Goal: Task Accomplishment & Management: Use online tool/utility

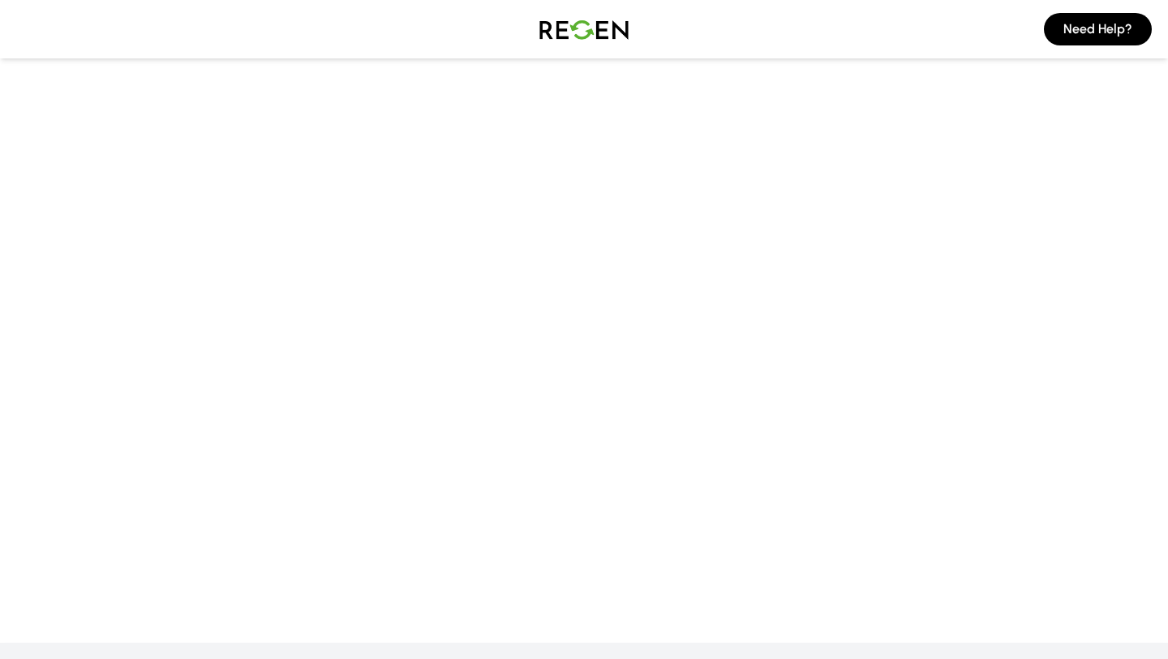
click at [784, 316] on main at bounding box center [584, 264] width 1168 height 497
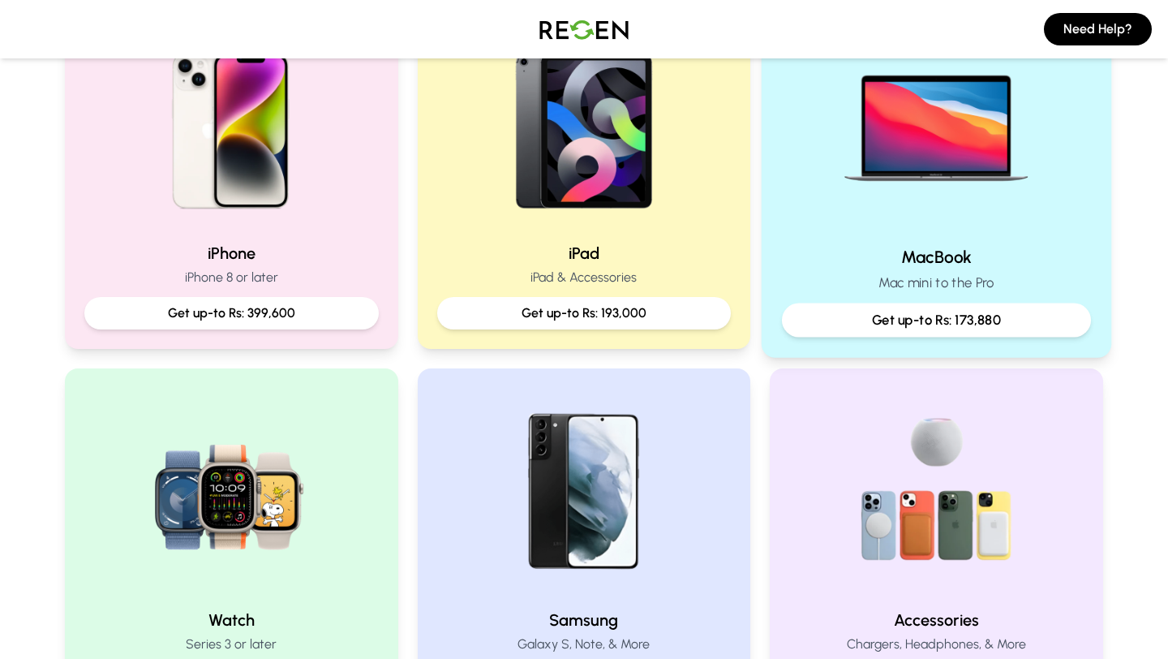
scroll to position [379, 0]
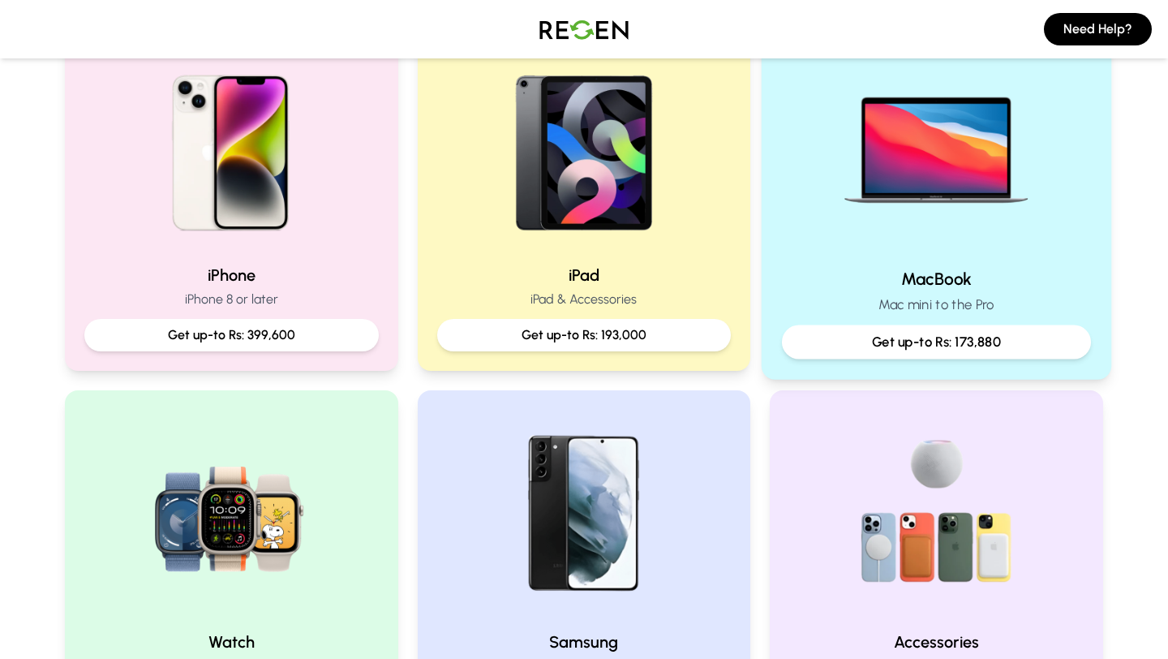
click at [967, 217] on img at bounding box center [937, 145] width 218 height 218
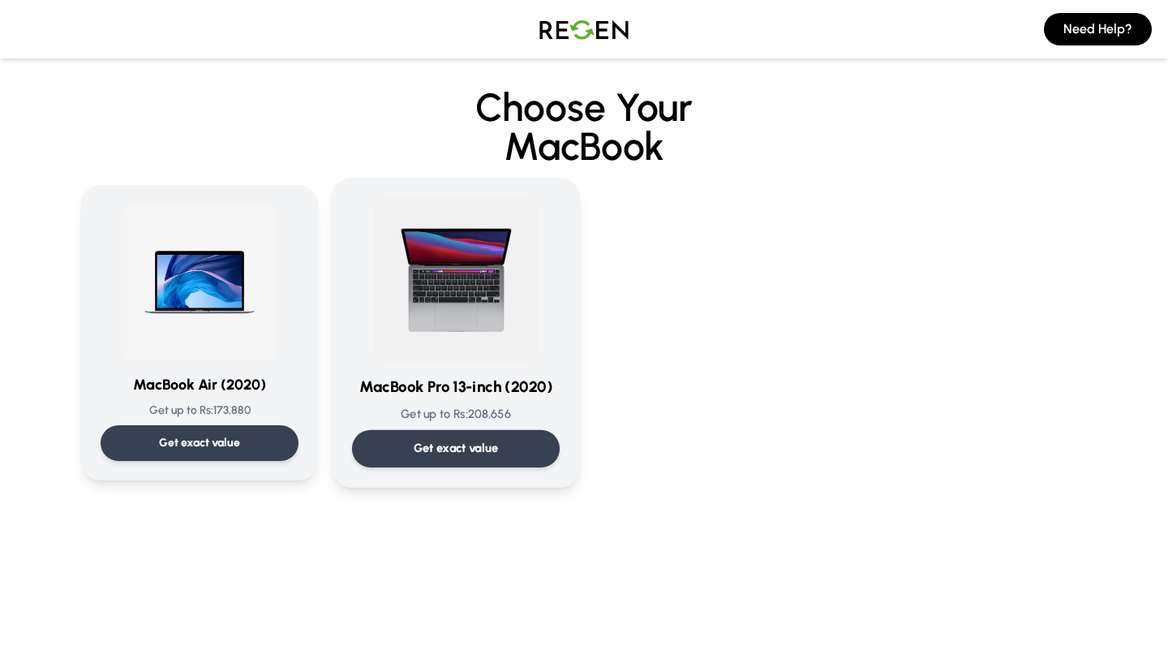
click at [441, 439] on div "Get exact value" at bounding box center [456, 448] width 208 height 37
